Goal: Information Seeking & Learning: Find contact information

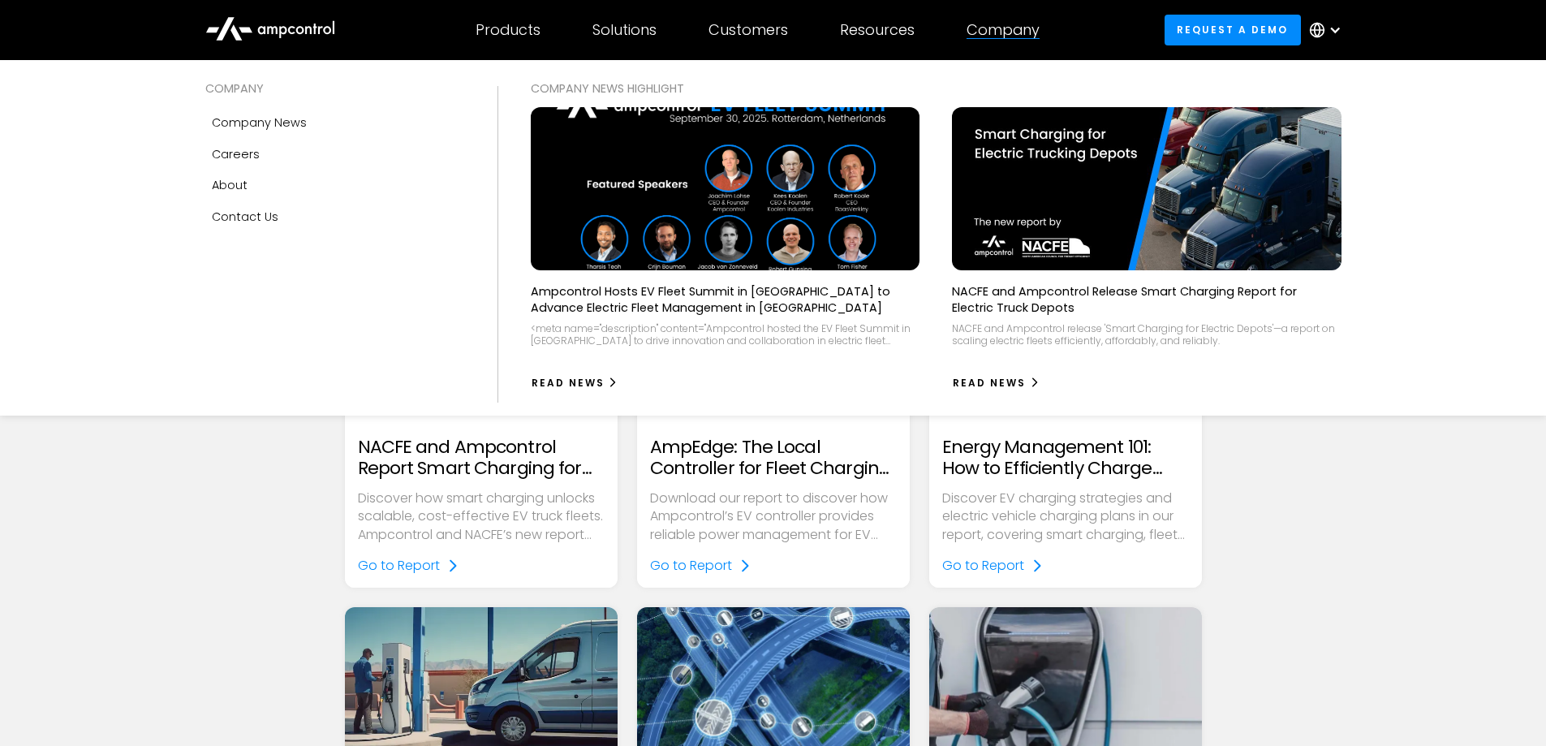
click at [1019, 37] on div "Company" at bounding box center [1003, 30] width 73 height 18
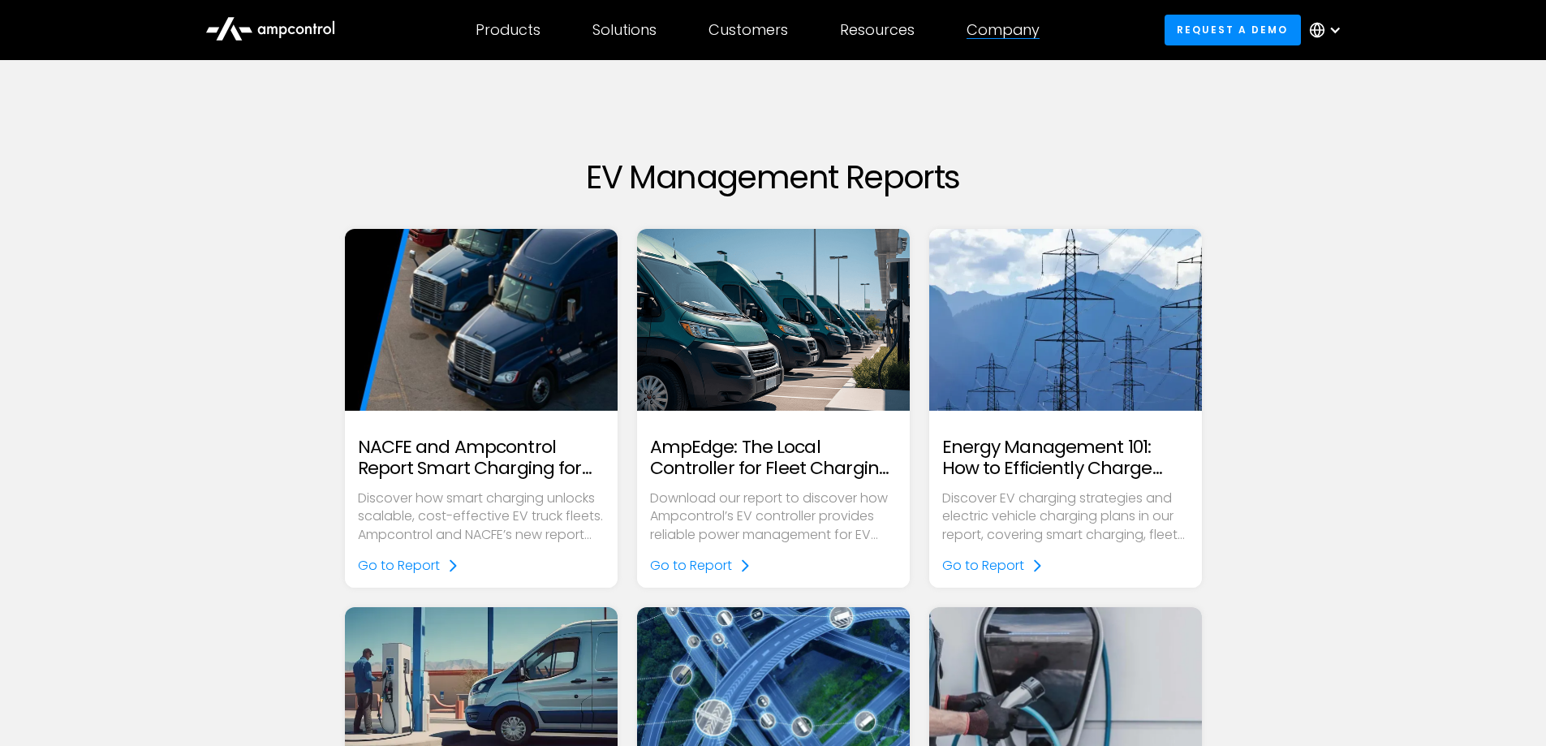
click at [1029, 28] on div "Company" at bounding box center [1003, 30] width 73 height 18
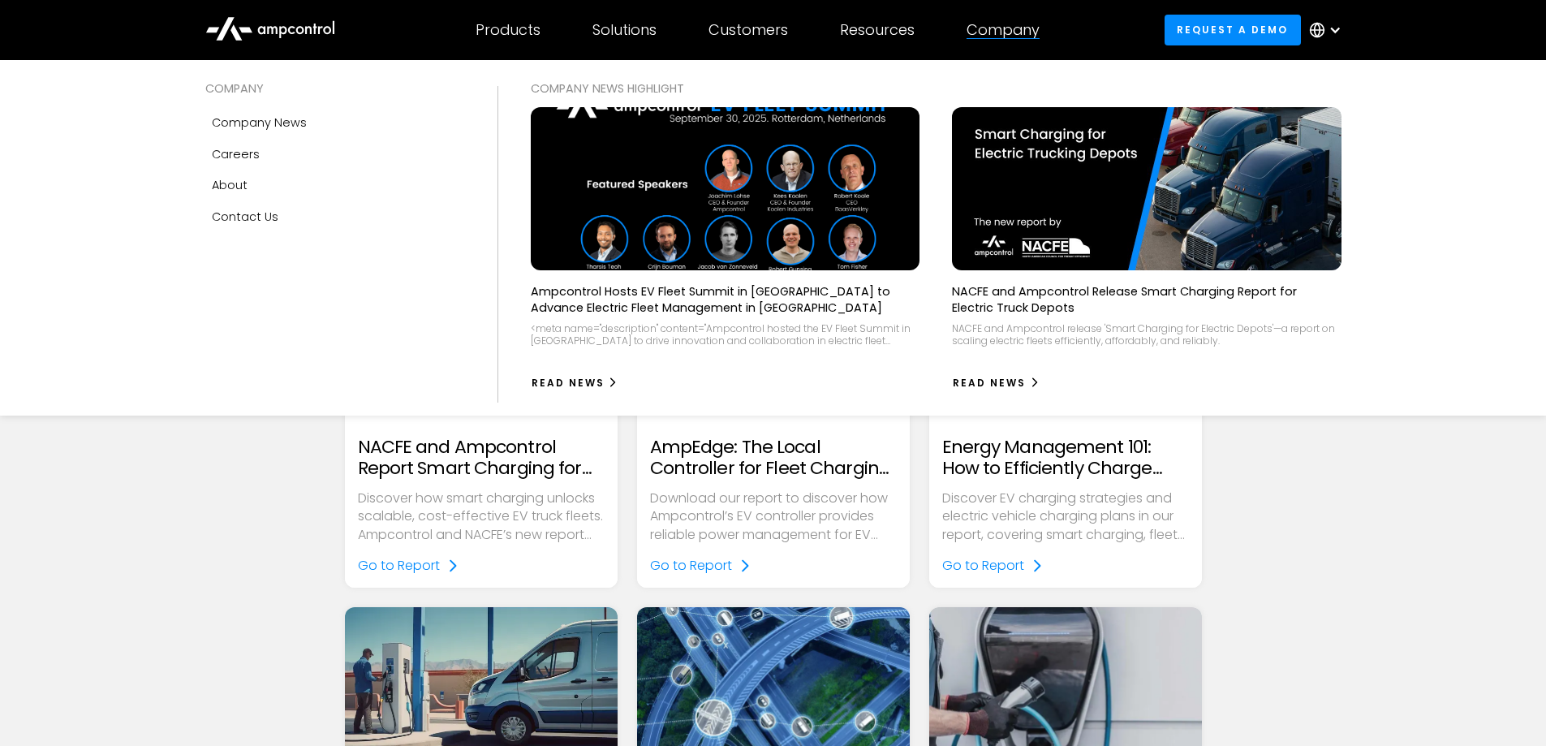
click at [986, 37] on div "Company" at bounding box center [1003, 30] width 73 height 18
click at [258, 218] on div "Contact Us" at bounding box center [245, 217] width 67 height 18
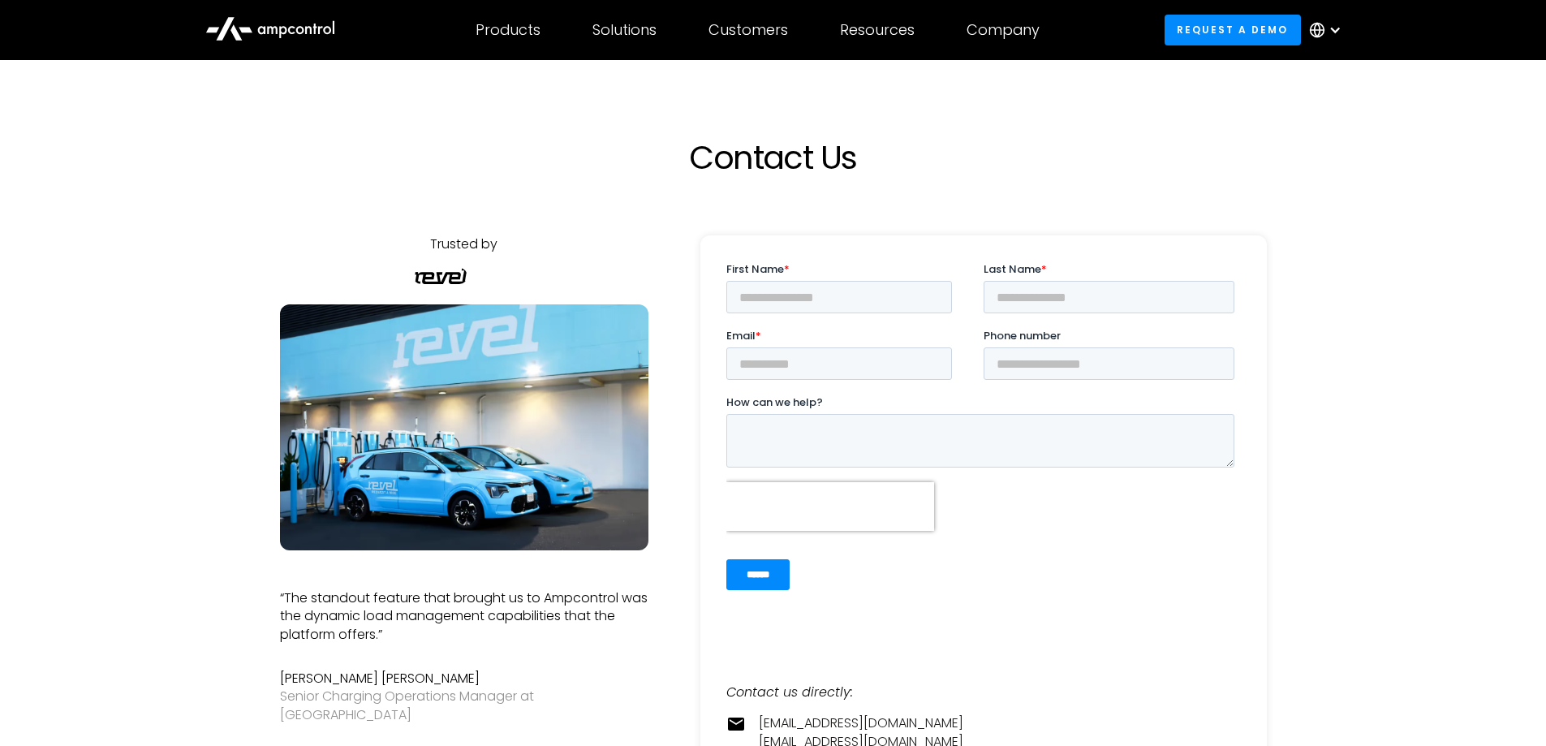
scroll to position [325, 0]
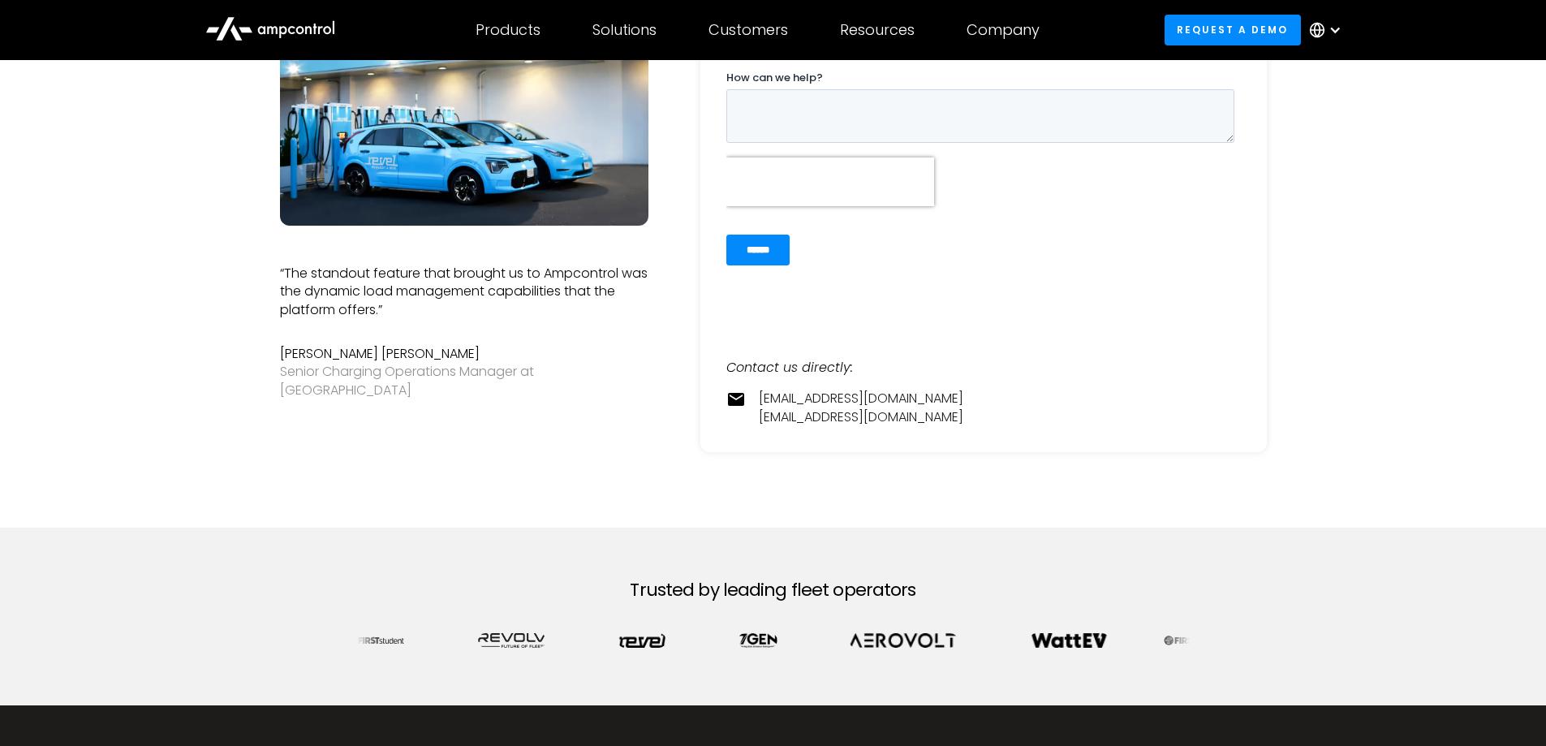
click at [439, 396] on div "Trusted by "We believe Ampcontrol's innovative AI-driven platform offers the to…" at bounding box center [464, 170] width 368 height 519
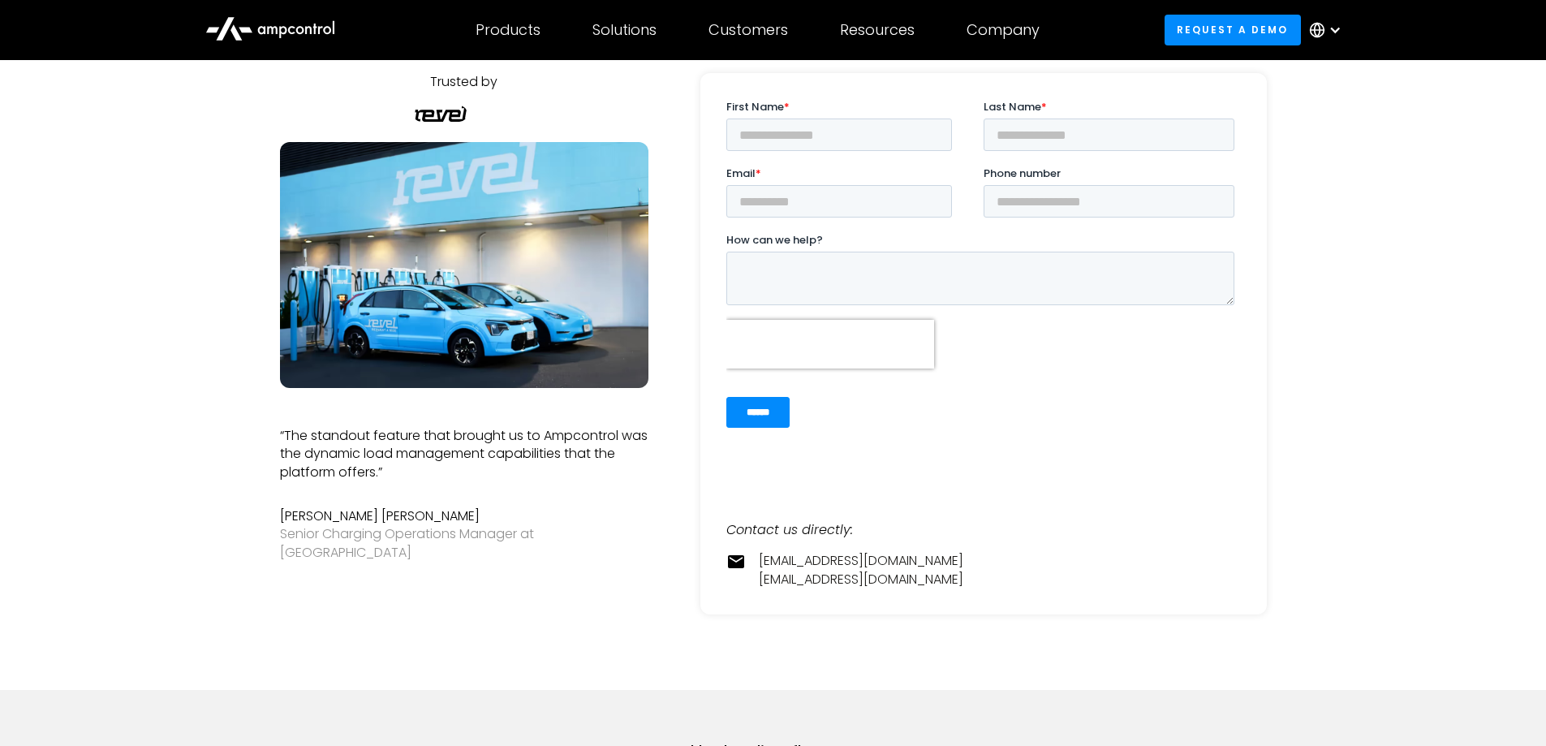
click at [323, 279] on img at bounding box center [464, 265] width 368 height 246
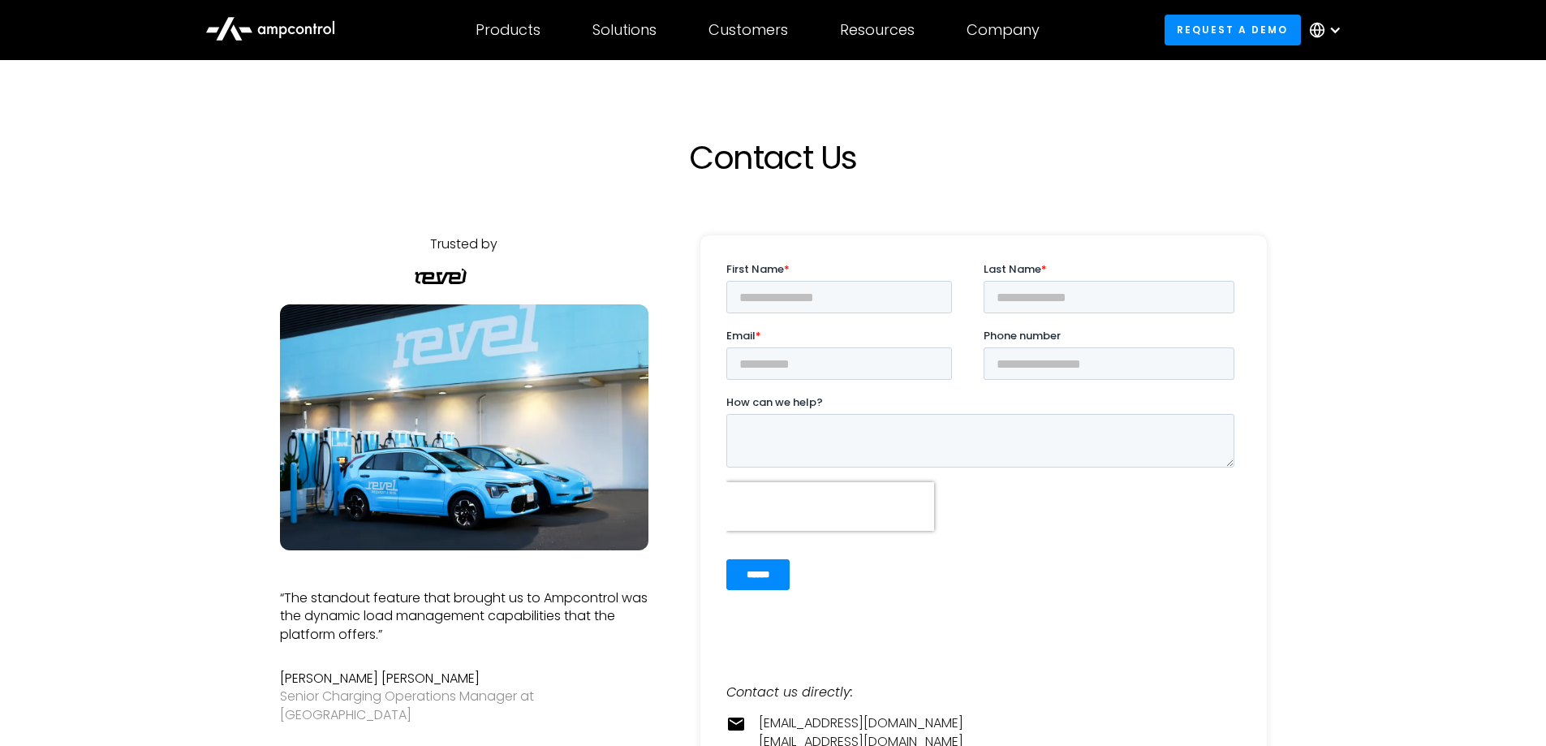
click at [514, 265] on div "Trusted by" at bounding box center [464, 260] width 368 height 50
drag, startPoint x: 497, startPoint y: 252, endPoint x: 477, endPoint y: 246, distance: 21.3
click at [488, 250] on div "Trusted by" at bounding box center [463, 244] width 67 height 18
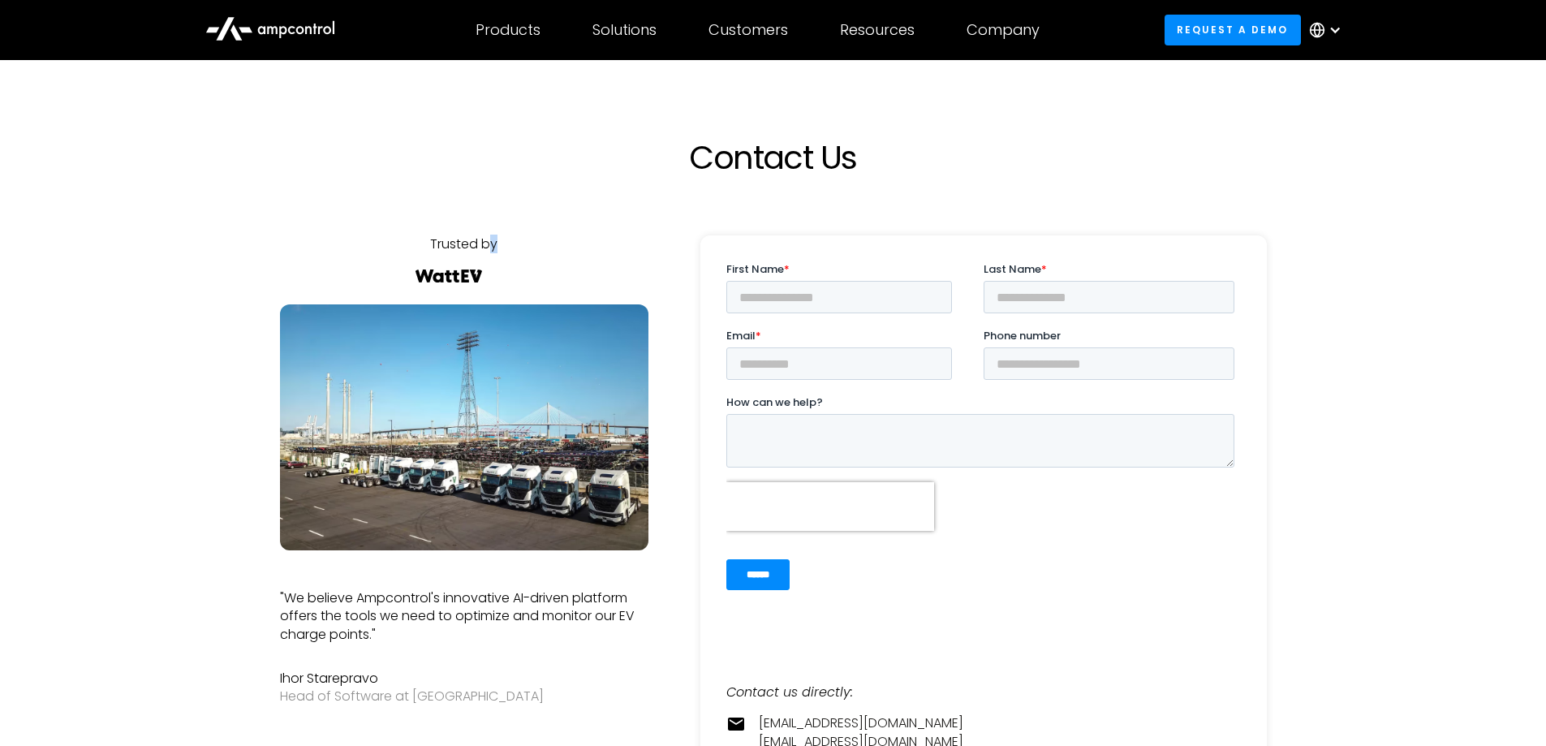
click at [477, 246] on div "Trusted by" at bounding box center [463, 244] width 67 height 18
drag, startPoint x: 453, startPoint y: 214, endPoint x: 482, endPoint y: 308, distance: 97.8
click at [454, 217] on div at bounding box center [287, 492] width 773 height 630
click at [483, 305] on img at bounding box center [464, 427] width 368 height 246
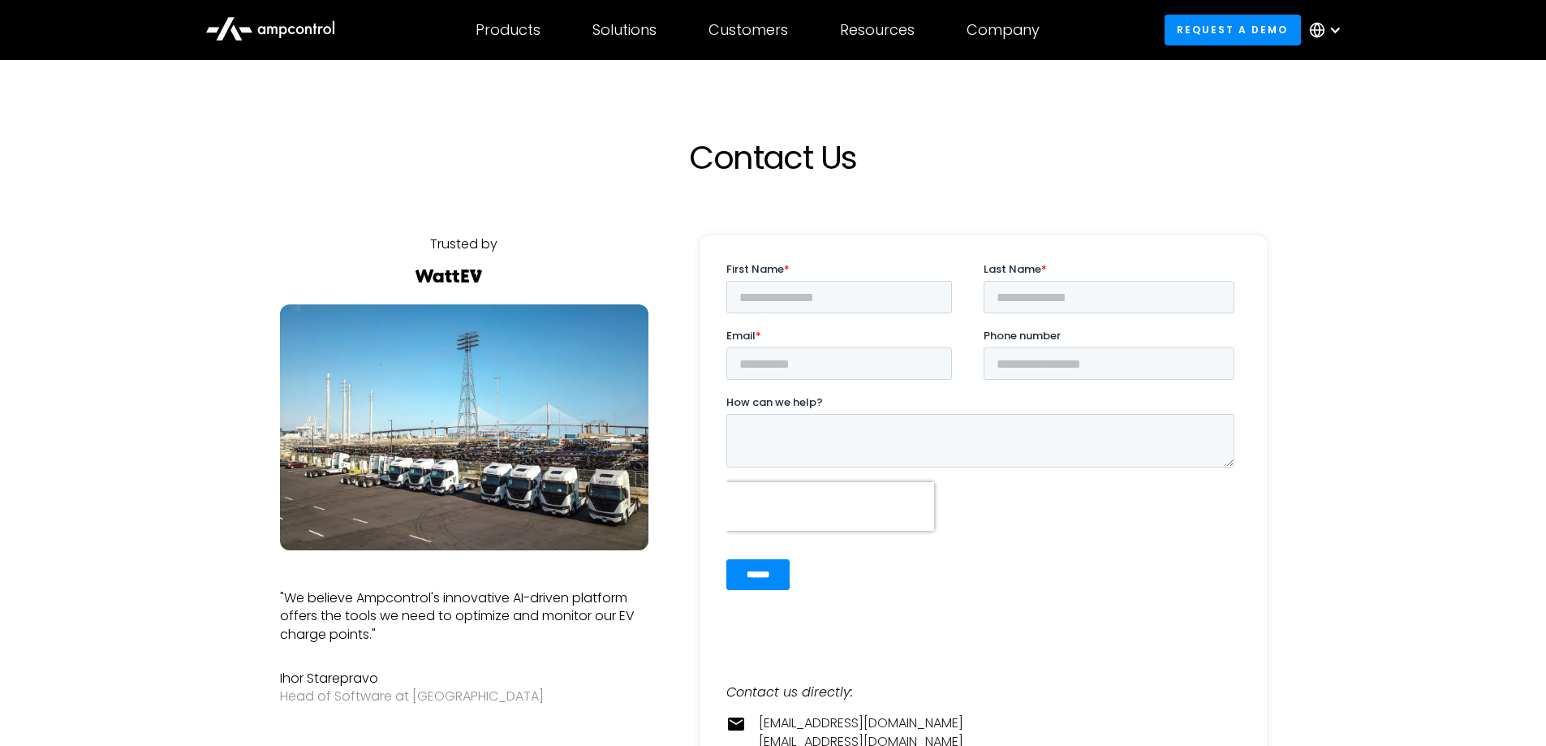
click at [463, 163] on h1 "Contact Us" at bounding box center [773, 157] width 714 height 39
click at [536, 286] on div at bounding box center [464, 294] width 368 height 19
click at [566, 472] on img at bounding box center [464, 427] width 368 height 246
